Goal: Communication & Community: Participate in discussion

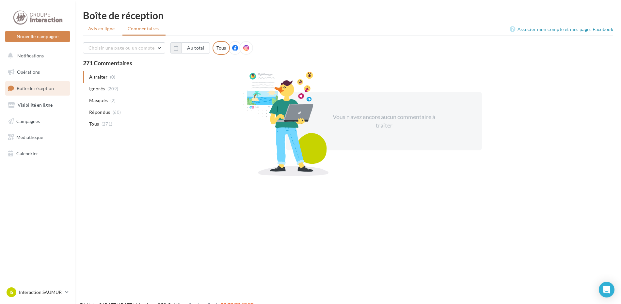
click at [109, 32] on li "Avis en ligne" at bounding box center [102, 29] width 39 height 12
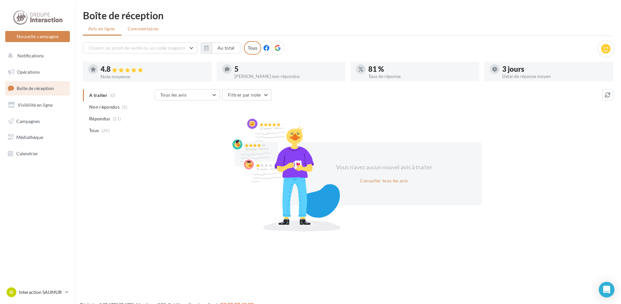
click at [151, 28] on span "Commentaires" at bounding box center [143, 28] width 31 height 7
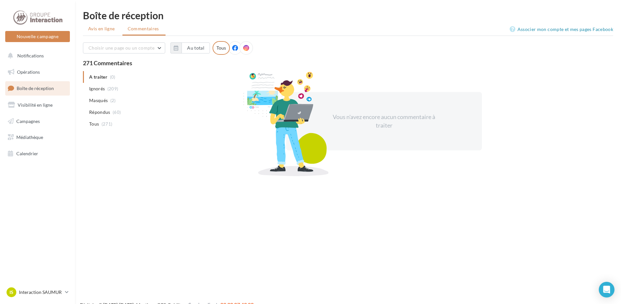
click at [95, 32] on span "Avis en ligne" at bounding box center [101, 28] width 27 height 7
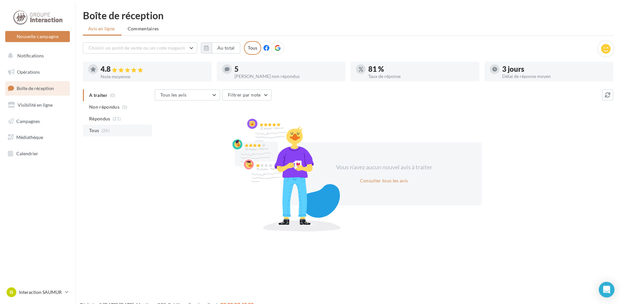
click at [97, 131] on span "Tous" at bounding box center [94, 130] width 10 height 7
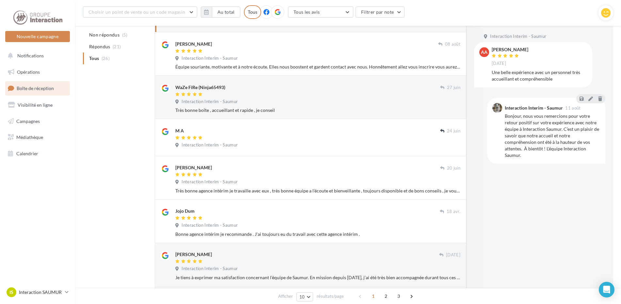
scroll to position [22, 0]
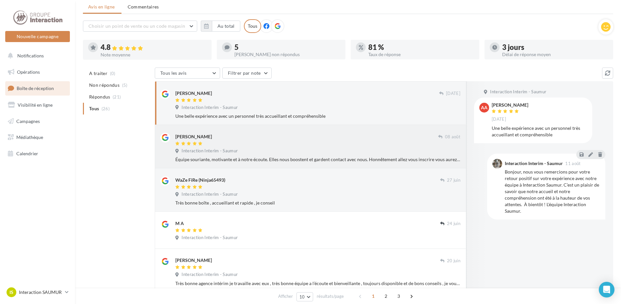
click at [382, 146] on div at bounding box center [306, 144] width 263 height 6
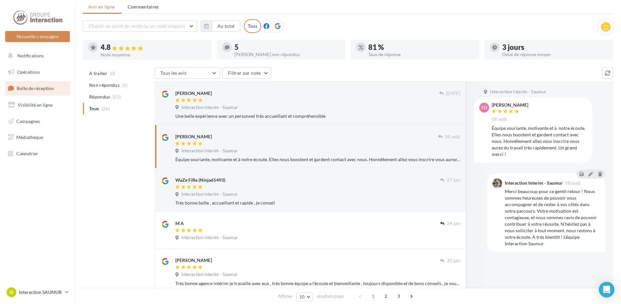
scroll to position [0, 0]
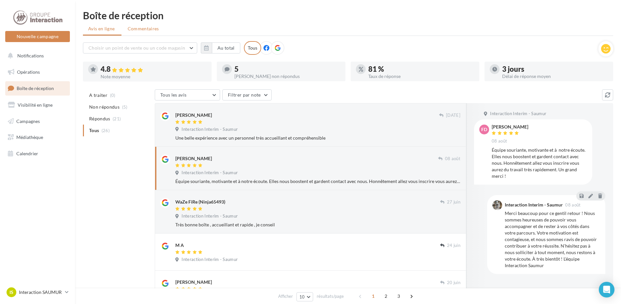
click at [128, 28] on span "Commentaires" at bounding box center [143, 28] width 31 height 7
